Goal: Communication & Community: Answer question/provide support

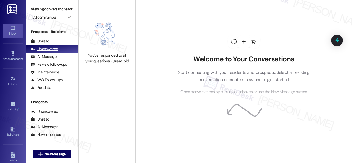
click at [44, 51] on div "Unanswered (0)" at bounding box center [52, 49] width 53 height 8
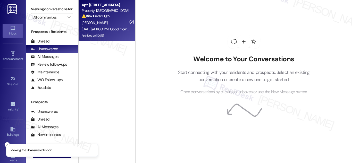
click at [106, 10] on div "Property: [GEOGRAPHIC_DATA]" at bounding box center [106, 10] width 48 height 5
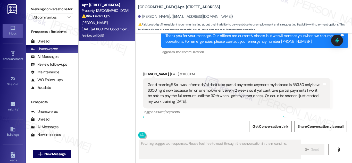
scroll to position [11105, 0]
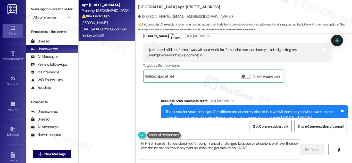
type textarea "Hi {{first_name}}, I understand you're facing financial challenges. Let's see w…"
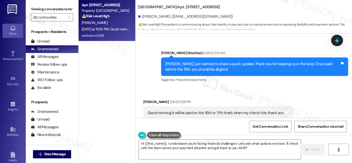
scroll to position [10696, 0]
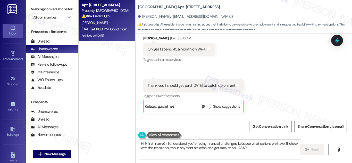
click at [349, 112] on div "Lease started [DATE] 8:00 AM Survey, sent via SMS Residesk Automated Survey [DA…" at bounding box center [243, 75] width 216 height 84
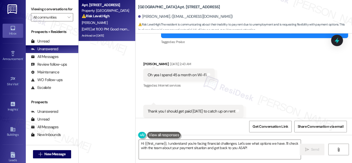
scroll to position [10644, 0]
